Goal: Check status: Check status

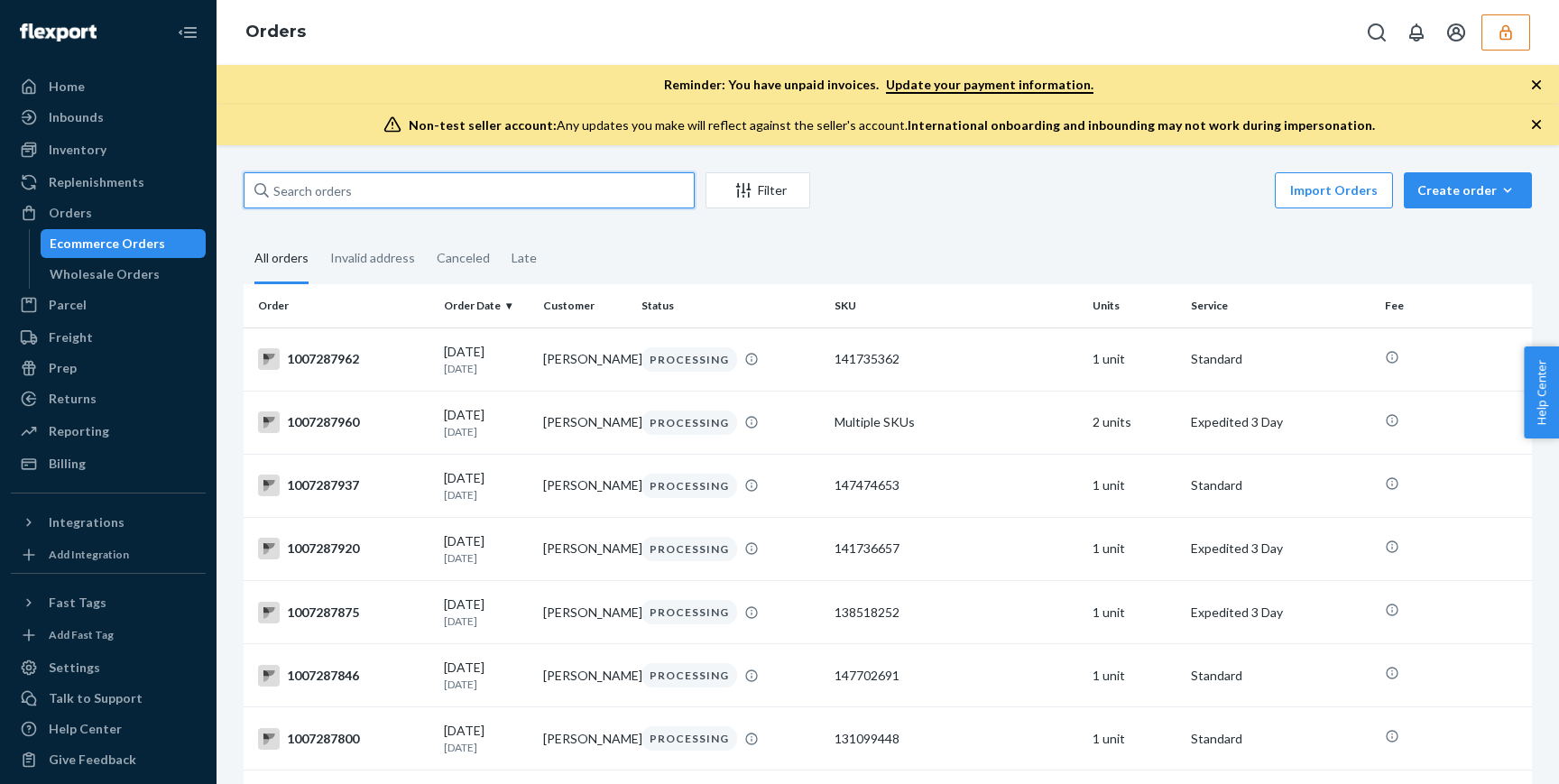
click at [539, 190] on input "text" at bounding box center [469, 190] width 451 height 36
paste input "1007238797"
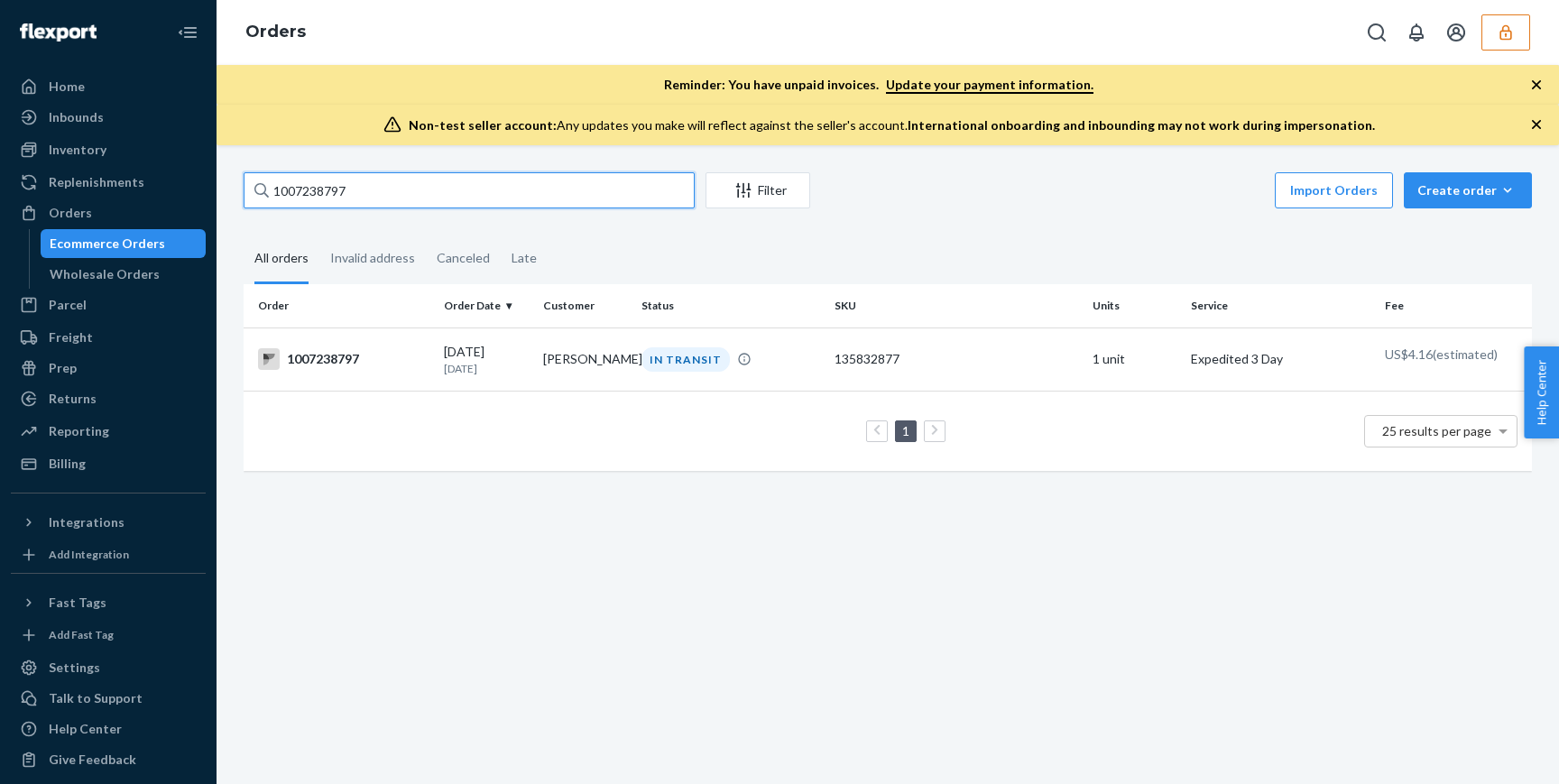
click at [433, 197] on input "1007238797" at bounding box center [469, 190] width 451 height 36
click at [438, 201] on input "1007238797" at bounding box center [469, 190] width 451 height 36
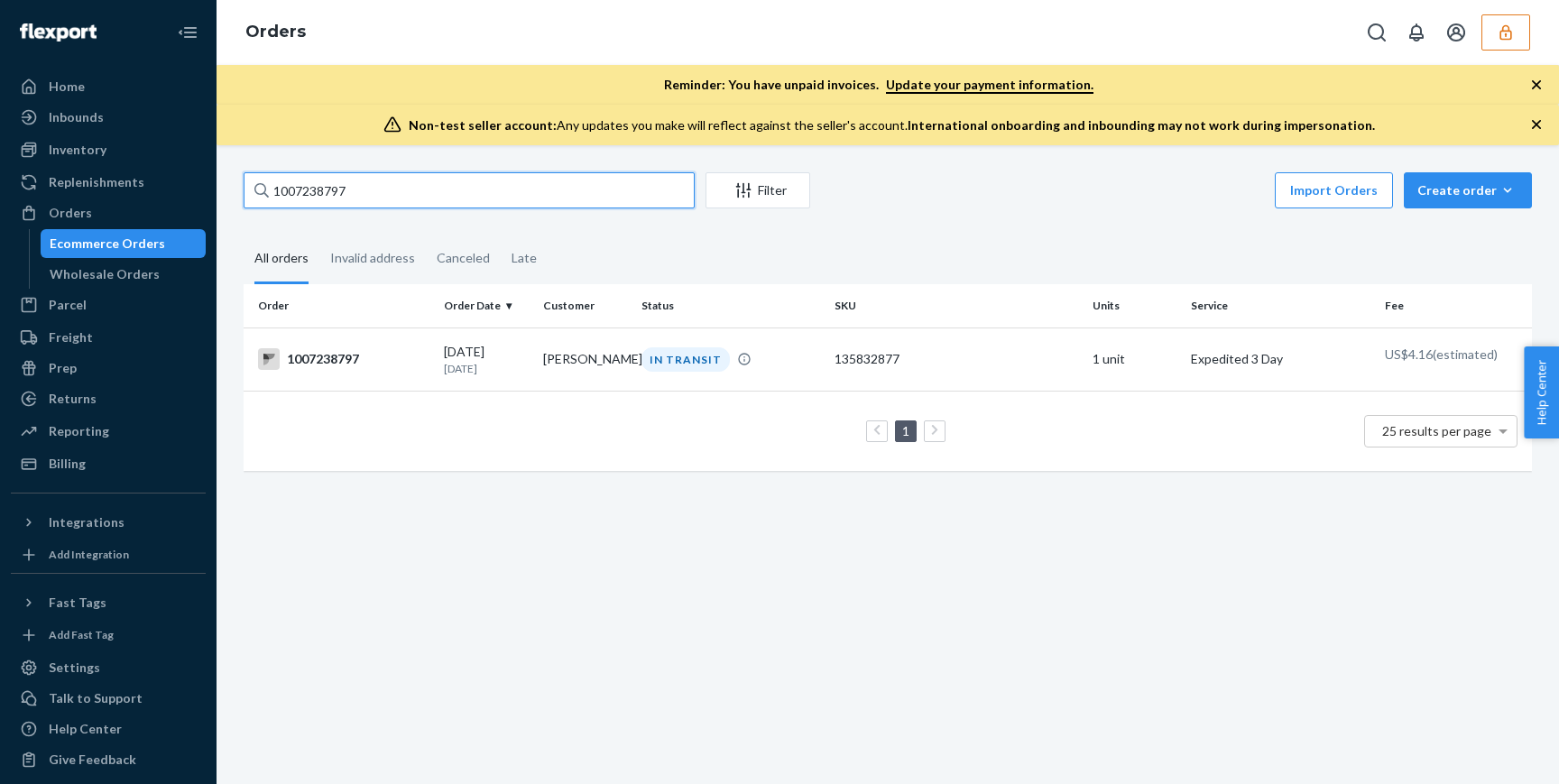
paste input "text"
type input "100723879"
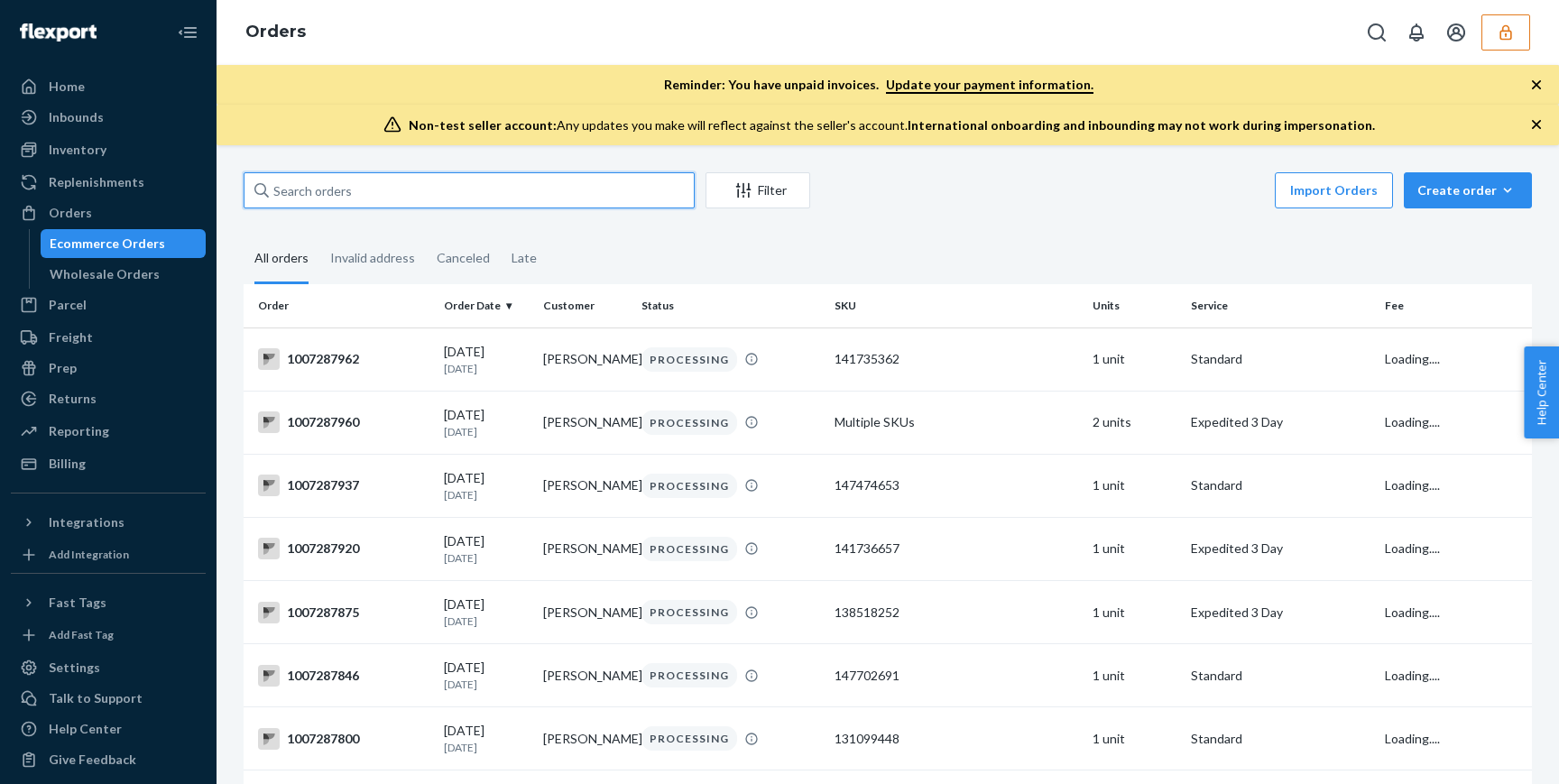
paste input "1007238797"
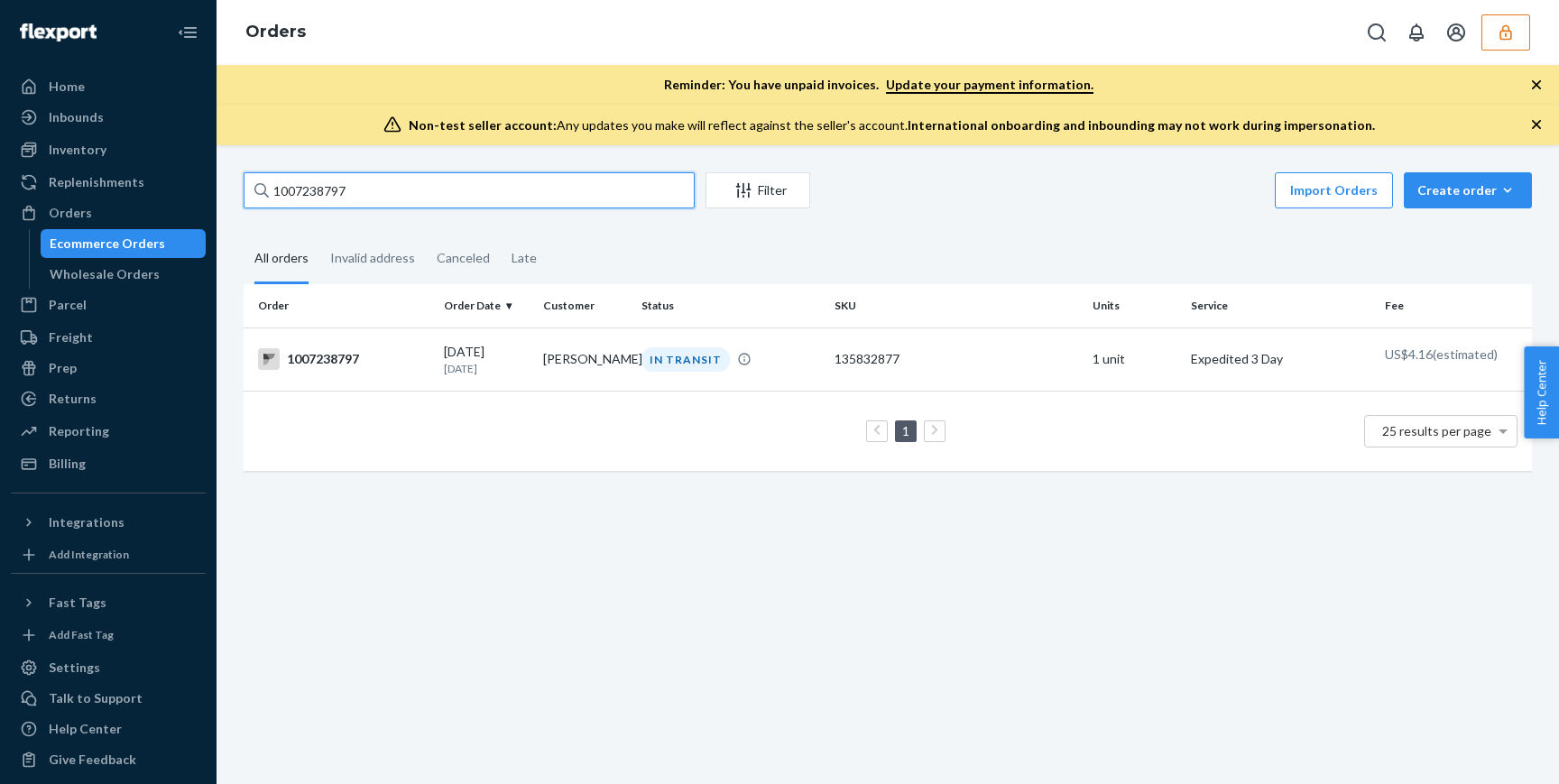
click at [326, 195] on input "1007238797" at bounding box center [469, 190] width 451 height 36
paste input "89348"
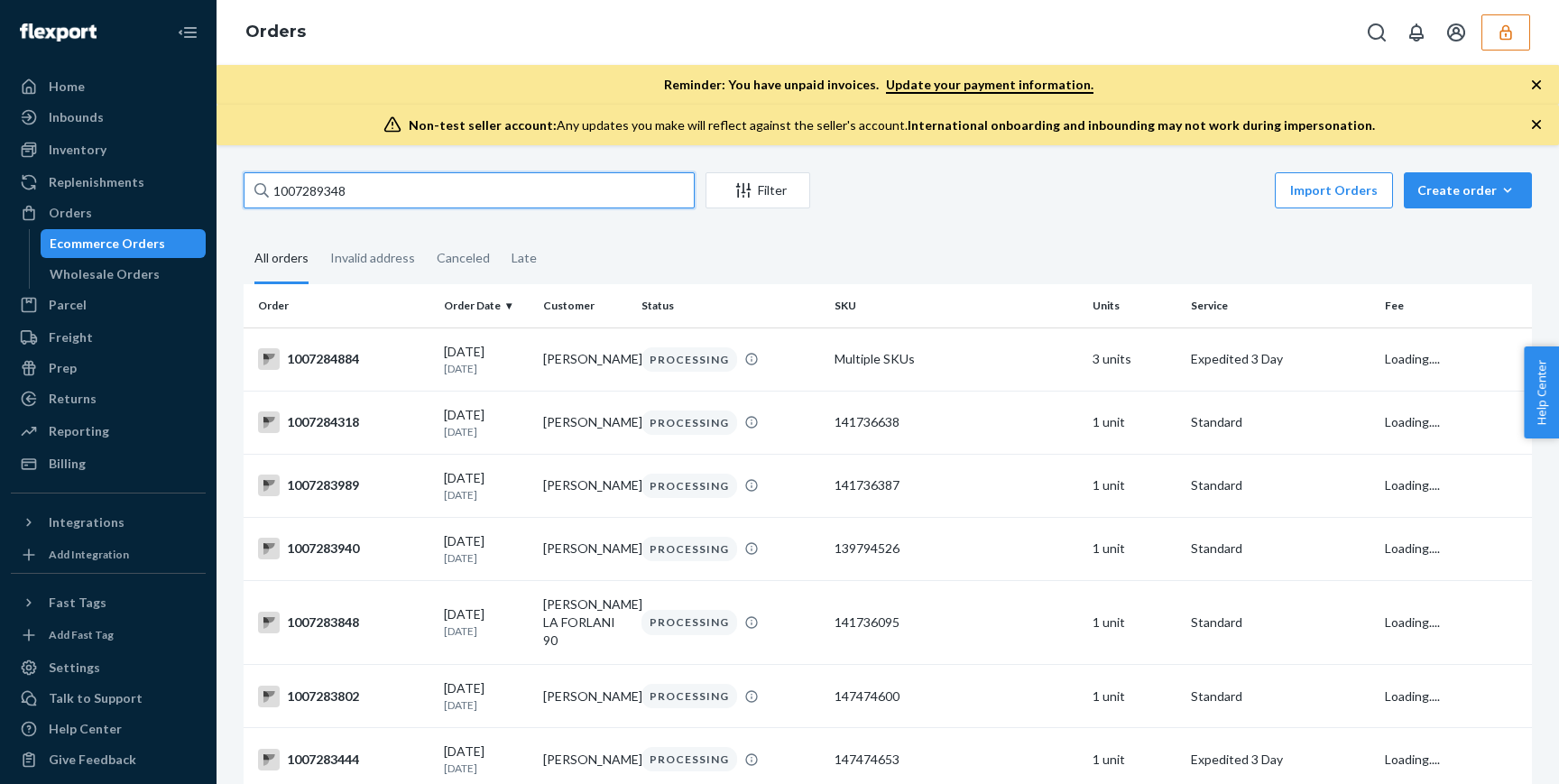
type input "1007289348"
click at [354, 185] on input "1007289348" at bounding box center [469, 190] width 451 height 36
click at [456, 185] on input "1007289348" at bounding box center [469, 190] width 451 height 36
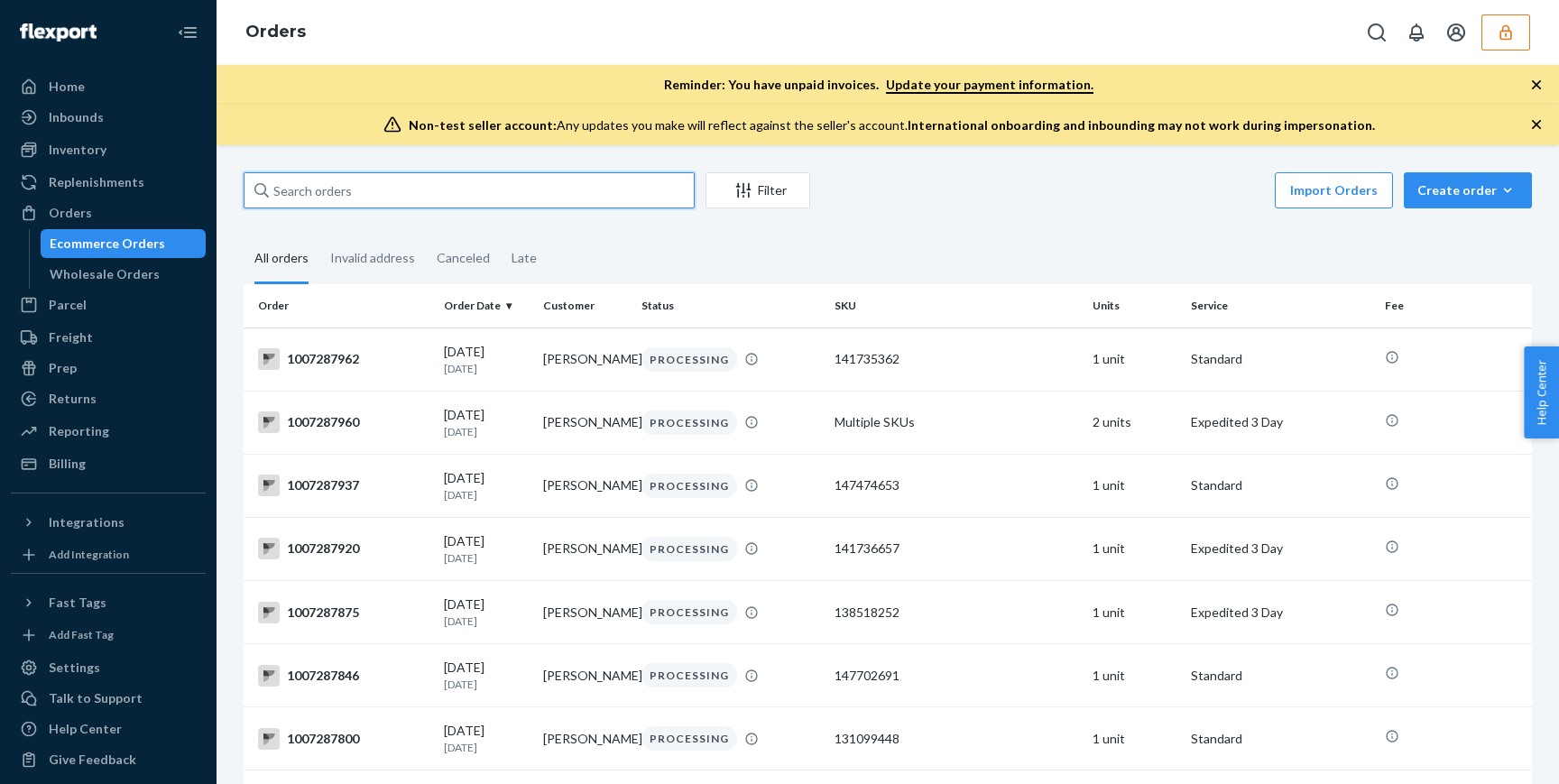
paste input "1007288600"
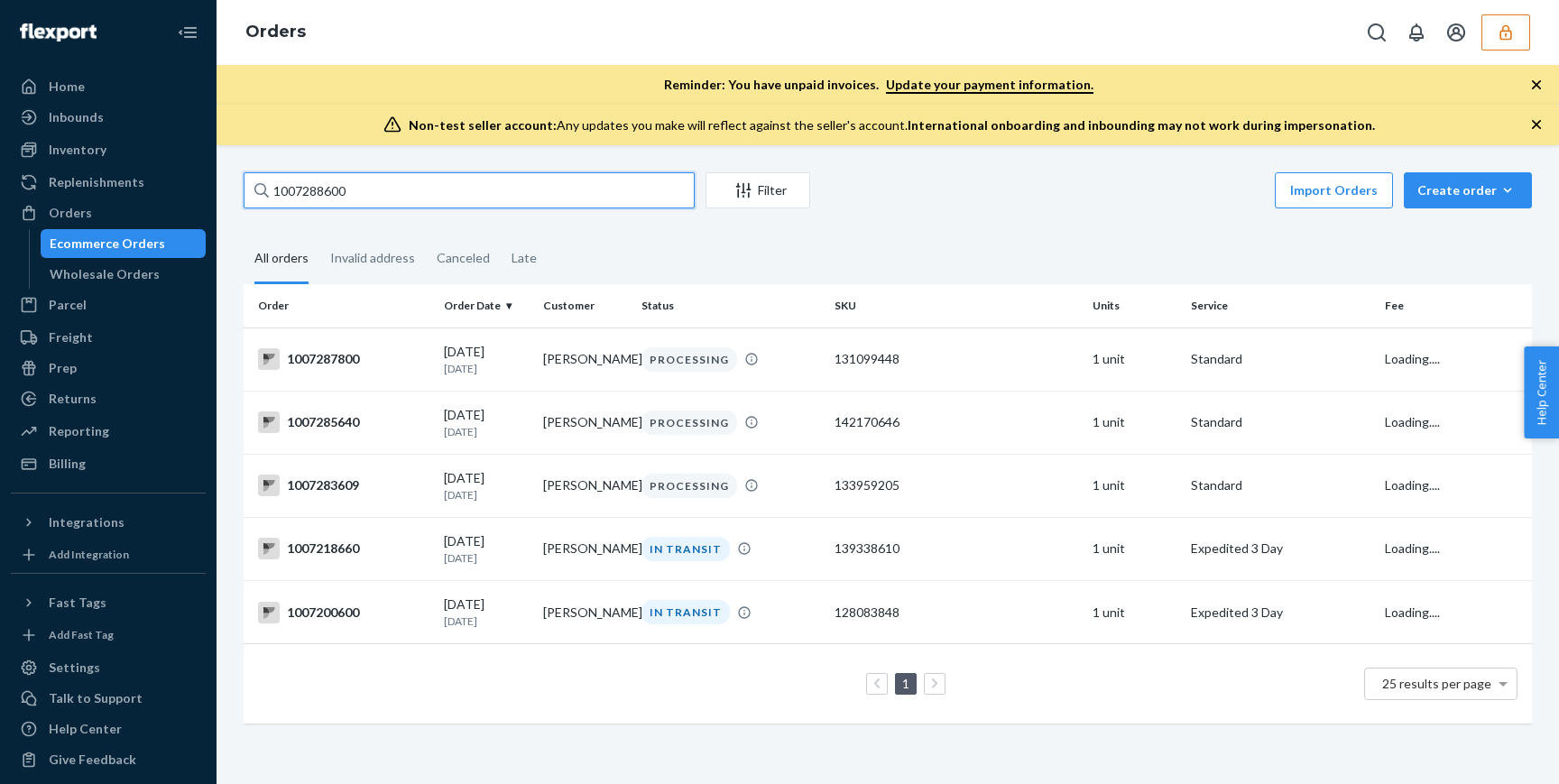
type input "1007288600"
click at [486, 183] on input "1007288600" at bounding box center [469, 190] width 451 height 36
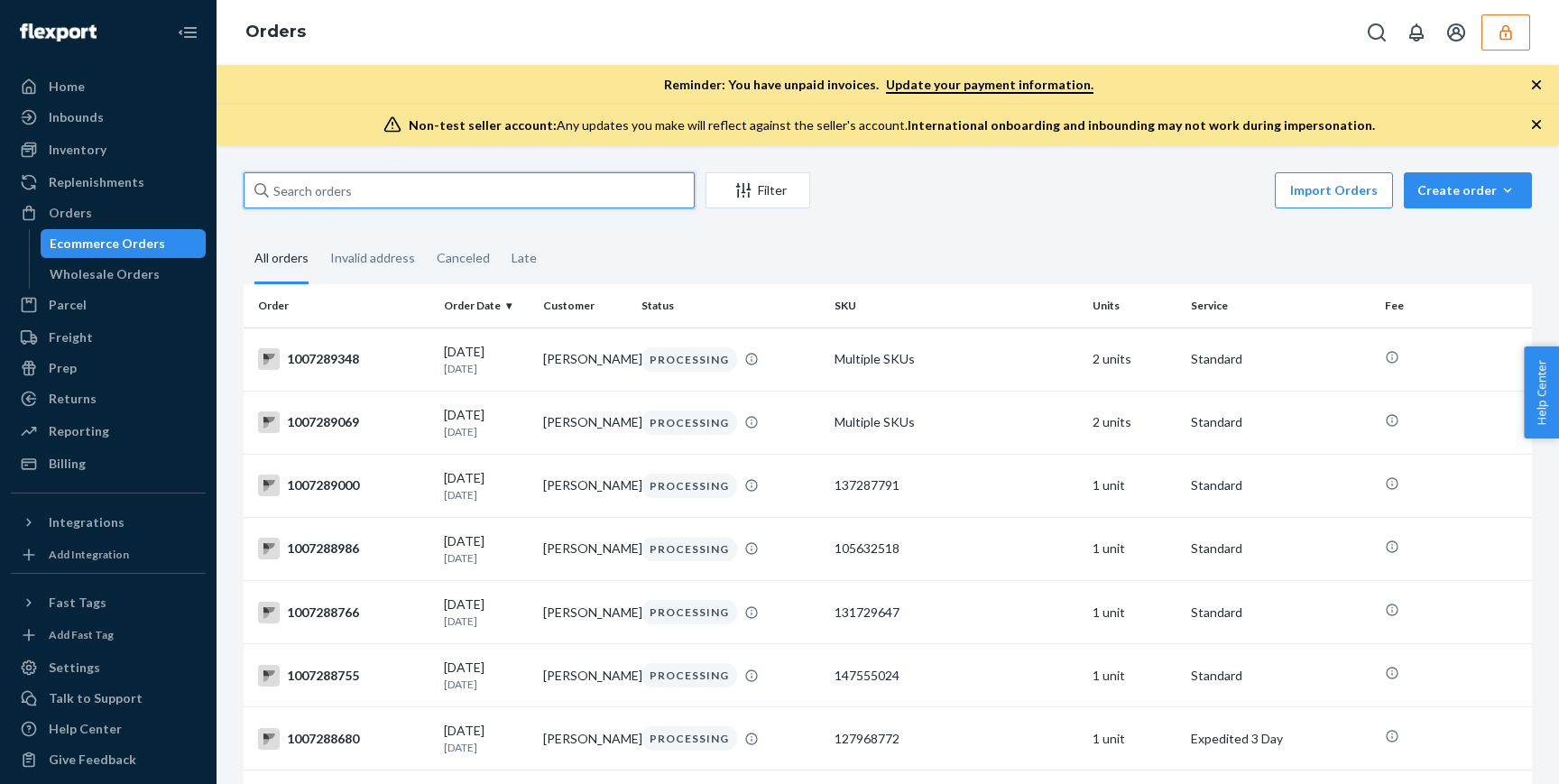
paste input "1007291003"
type input "1007291003"
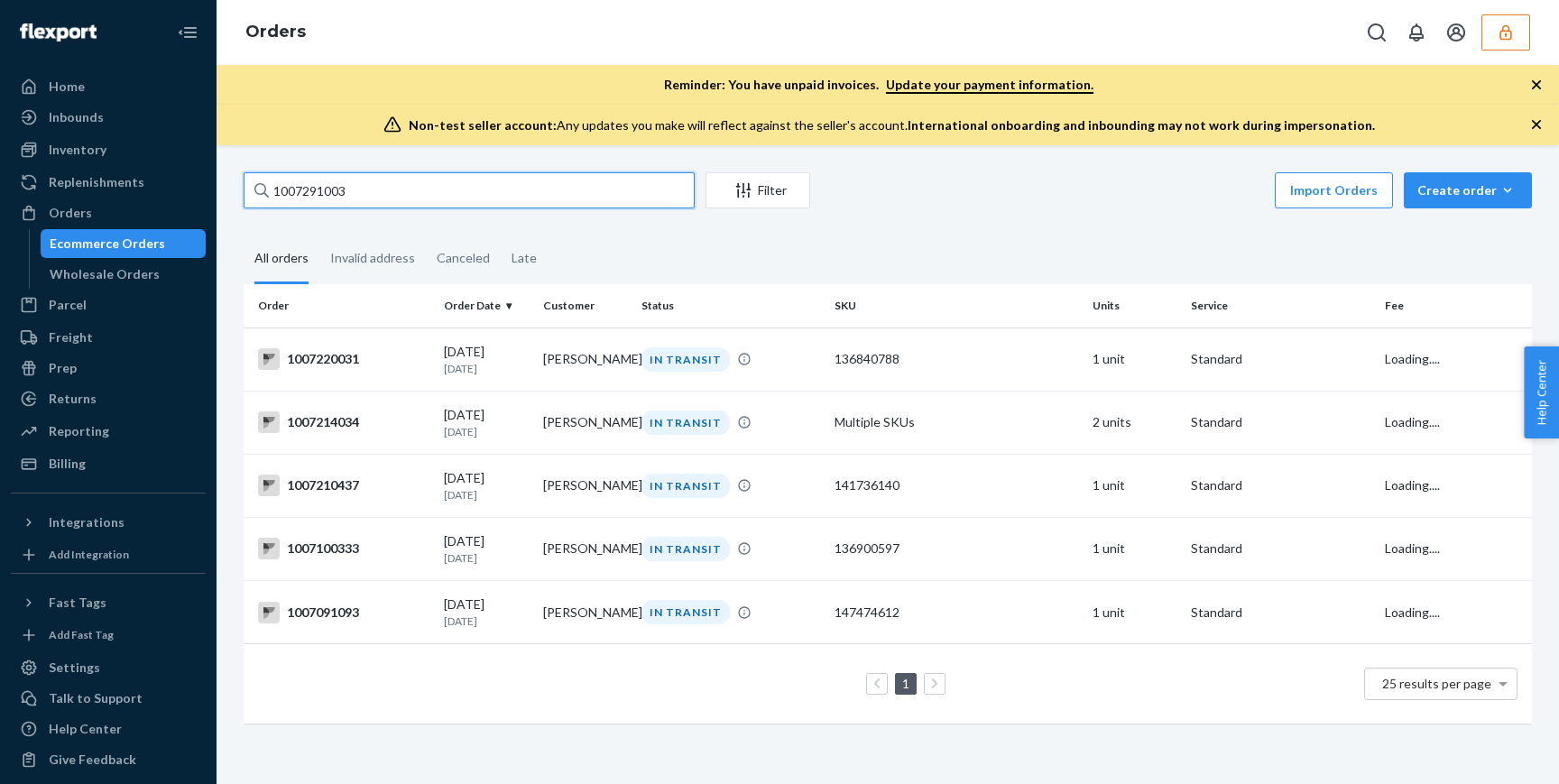
click at [545, 189] on input "1007291003" at bounding box center [469, 190] width 451 height 36
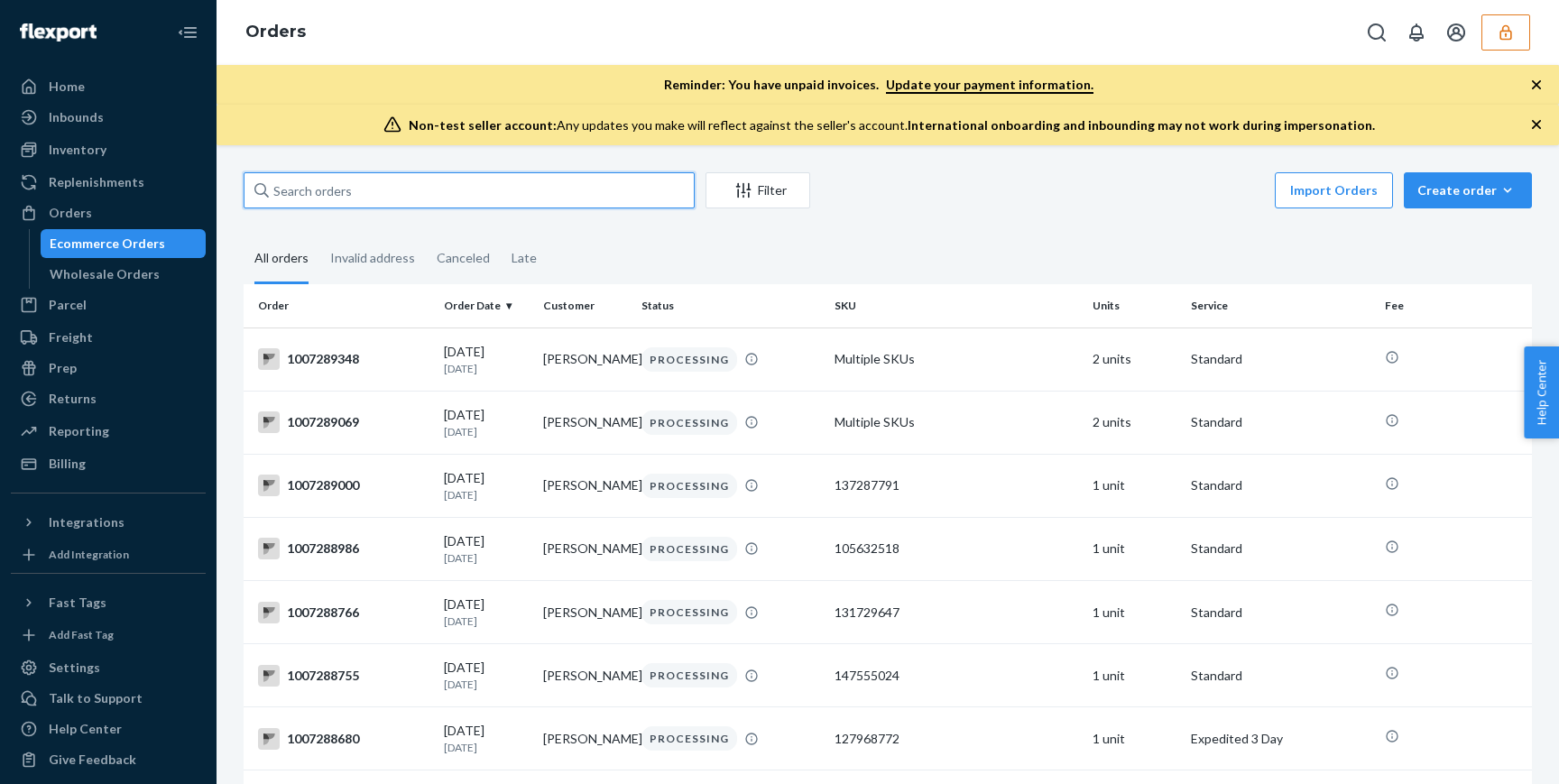
paste input "1007294530"
type input "1007294530"
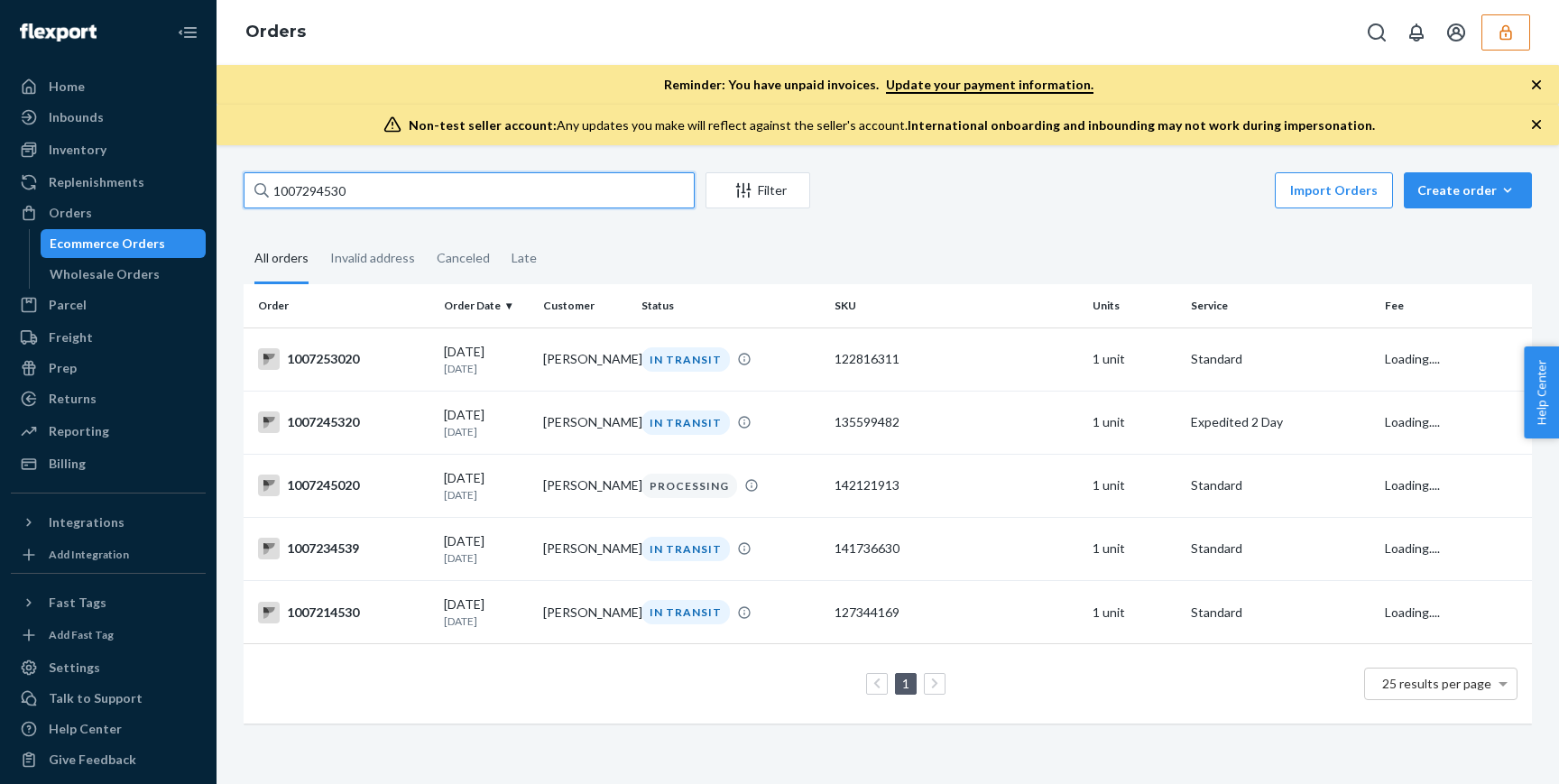
click at [420, 190] on input "1007294530" at bounding box center [469, 190] width 451 height 36
